Goal: Task Accomplishment & Management: Use online tool/utility

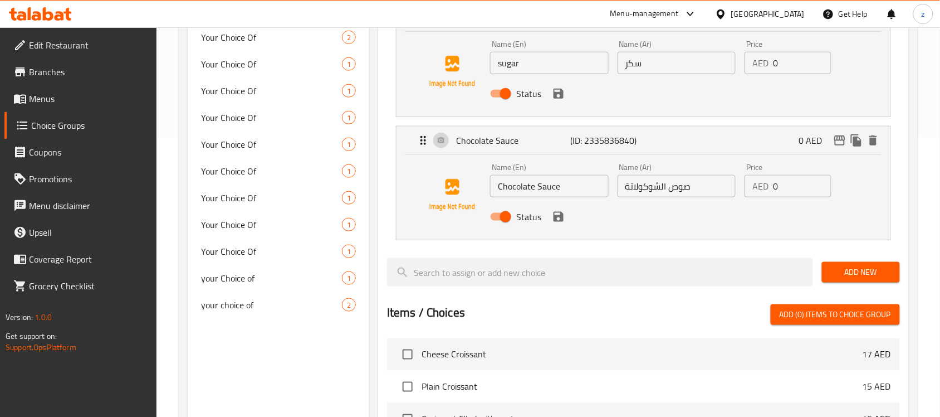
scroll to position [348, 0]
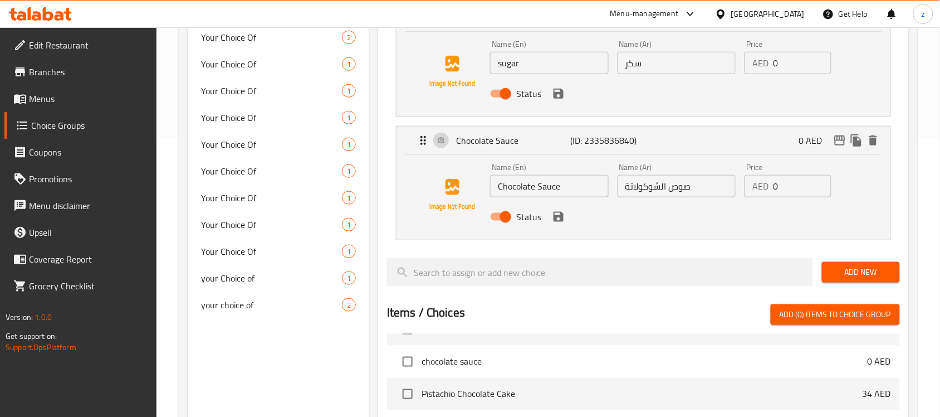
click at [662, 21] on div "Menu-management" at bounding box center [654, 14] width 105 height 27
click at [666, 11] on div "Menu-management" at bounding box center [644, 13] width 69 height 13
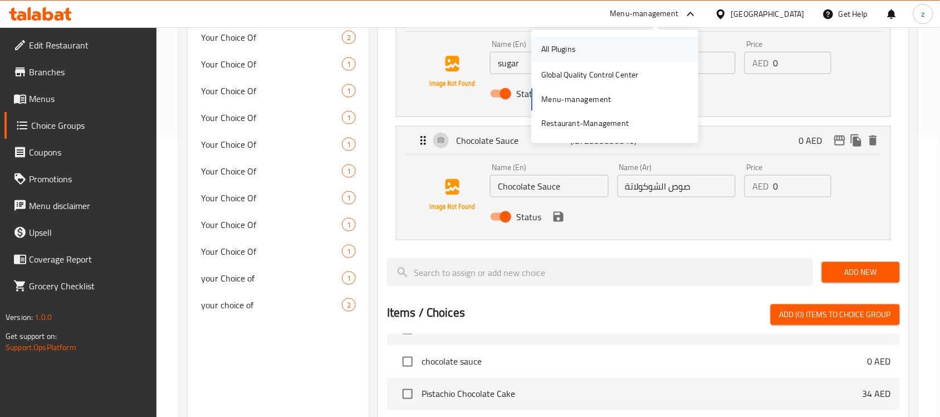
click at [639, 45] on div "All Plugins" at bounding box center [614, 50] width 167 height 26
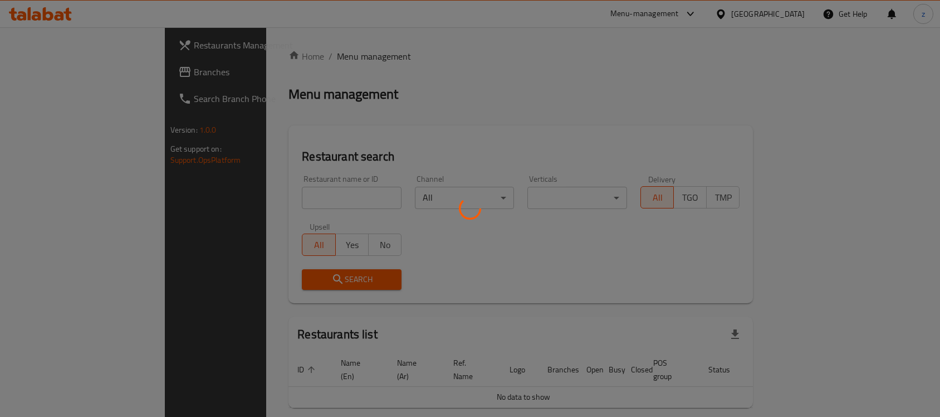
scroll to position [28, 0]
